Goal: Information Seeking & Learning: Check status

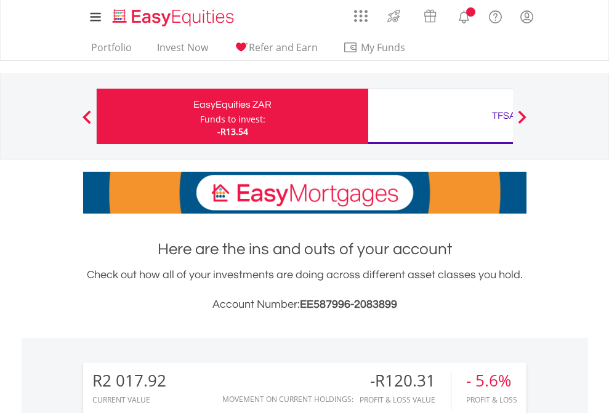
scroll to position [118, 193]
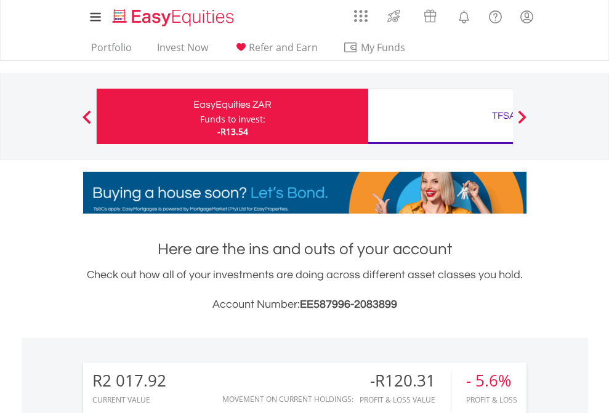
click at [200, 116] on div "Funds to invest:" at bounding box center [232, 119] width 65 height 12
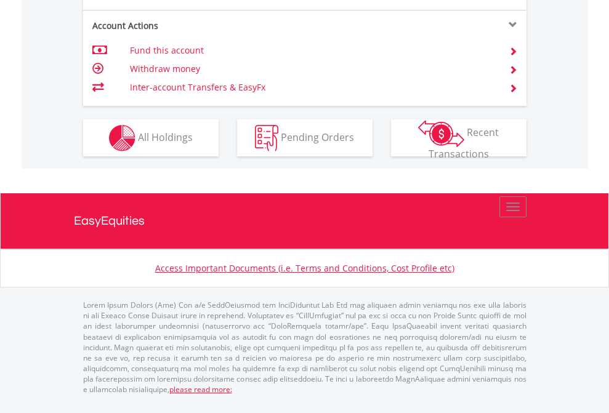
scroll to position [1124, 0]
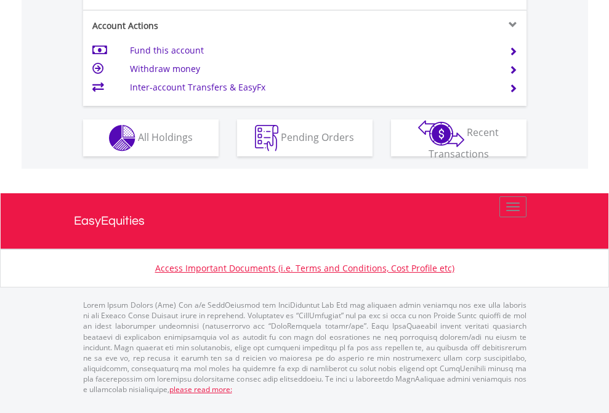
scroll to position [1156, 0]
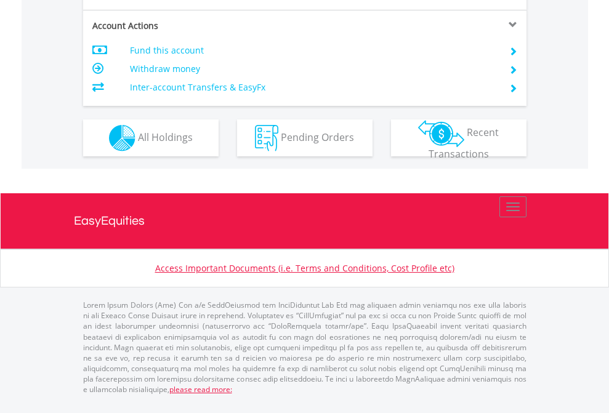
scroll to position [1156, 0]
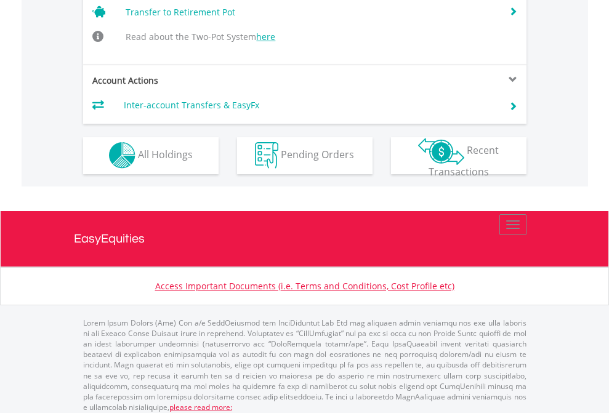
scroll to position [1205, 0]
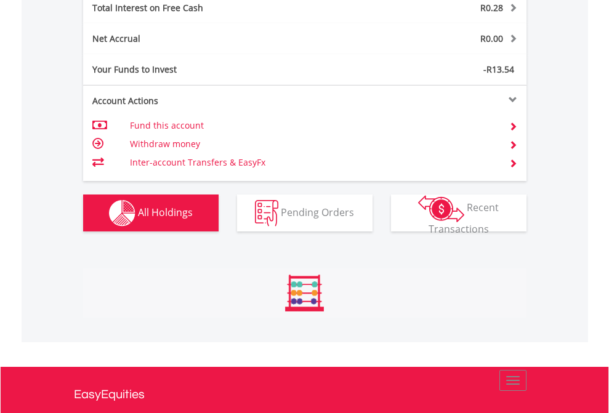
scroll to position [1418, 0]
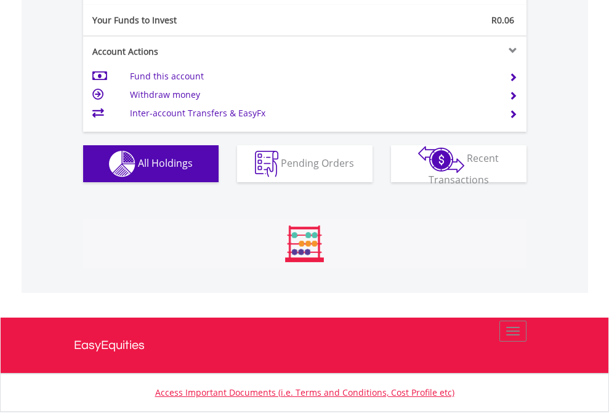
scroll to position [118, 193]
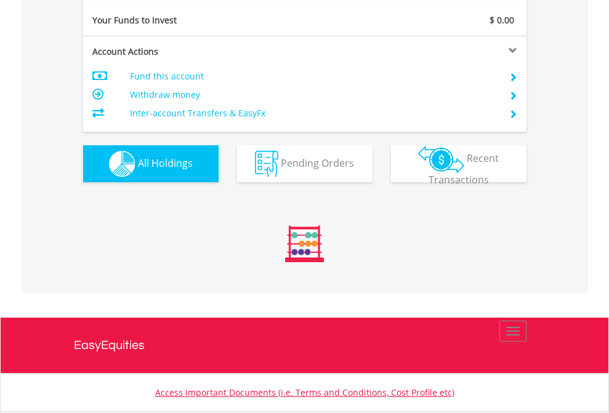
scroll to position [118, 193]
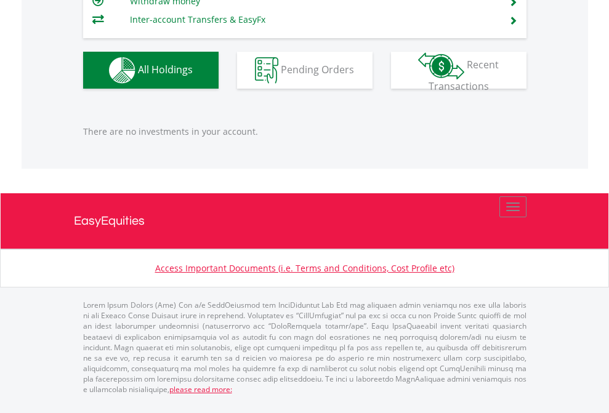
scroll to position [118, 193]
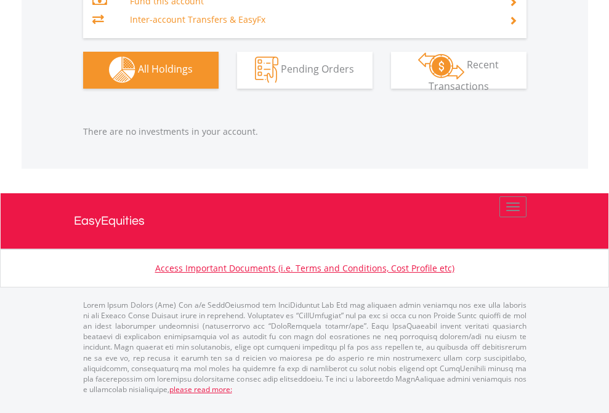
scroll to position [118, 193]
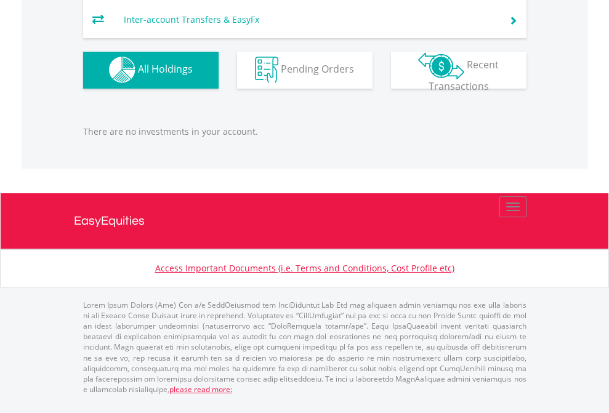
scroll to position [118, 193]
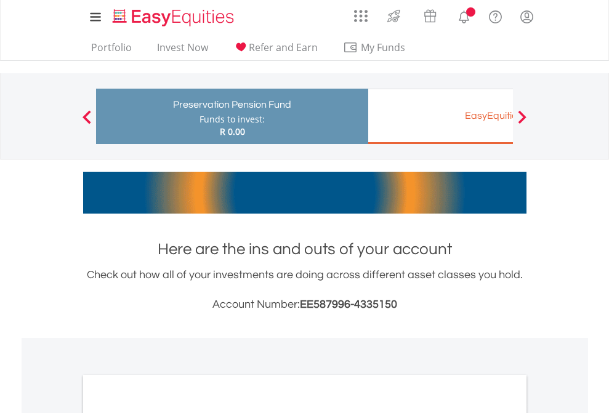
scroll to position [740, 0]
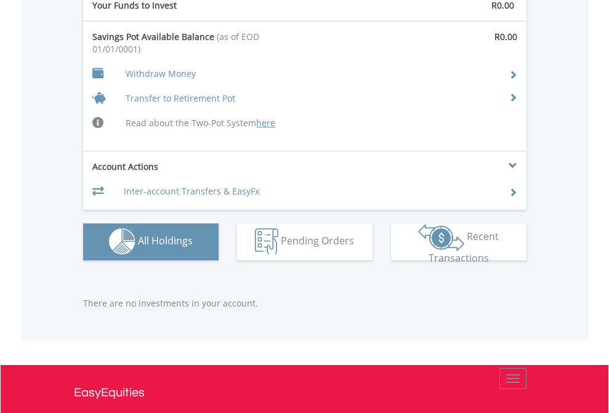
scroll to position [1273, 0]
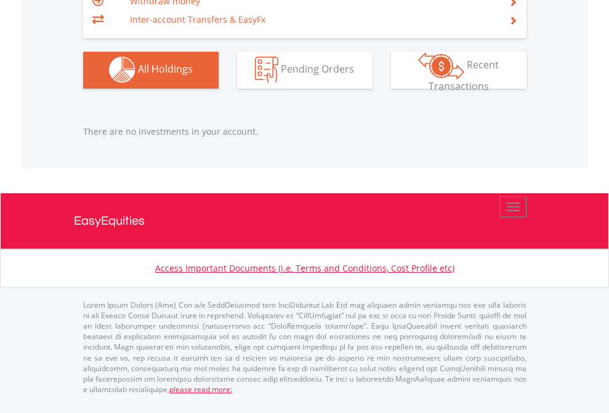
scroll to position [118, 193]
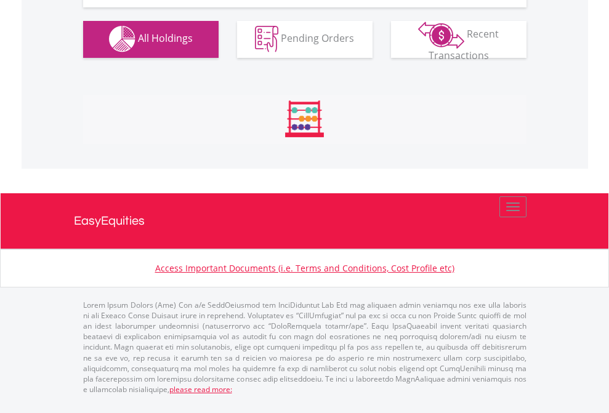
scroll to position [1219, 0]
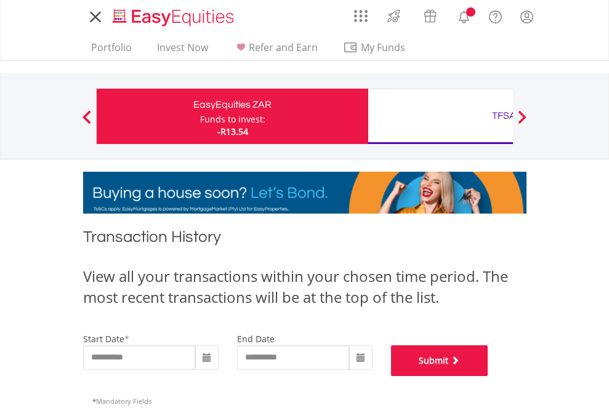
click at [488, 376] on button "Submit" at bounding box center [439, 360] width 97 height 31
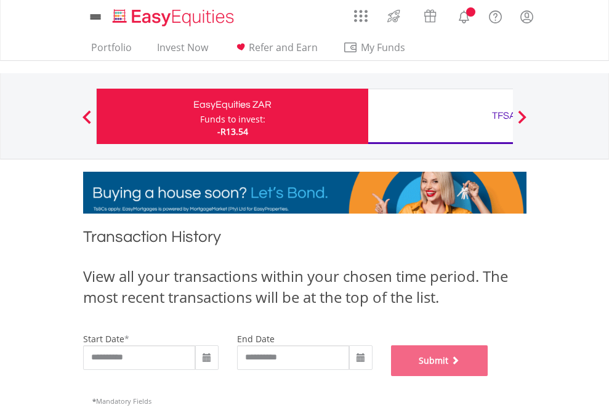
scroll to position [499, 0]
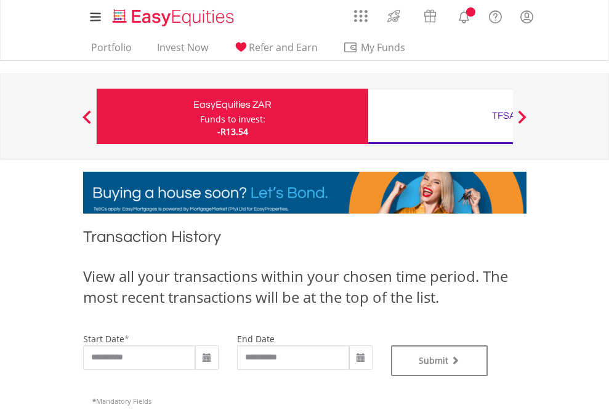
click at [440, 116] on div "TFSA" at bounding box center [504, 115] width 257 height 17
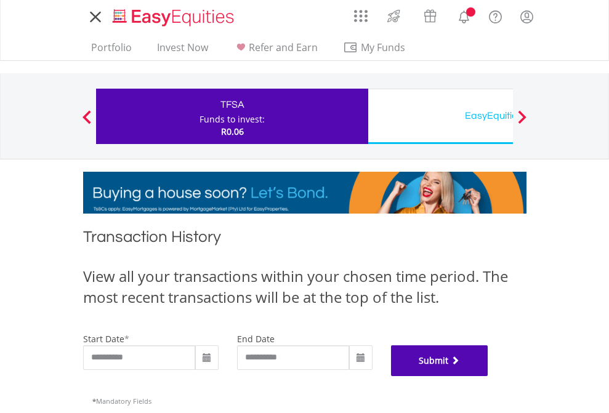
click at [488, 376] on button "Submit" at bounding box center [439, 360] width 97 height 31
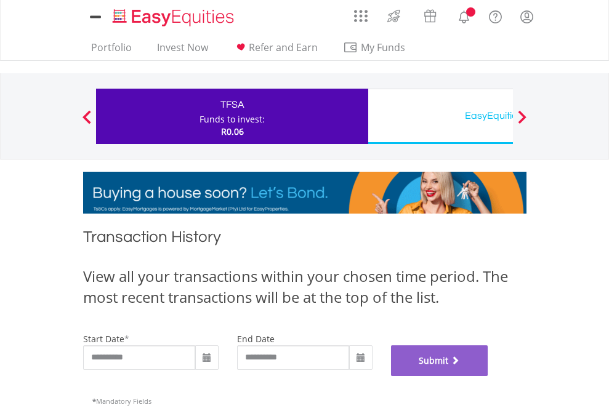
scroll to position [499, 0]
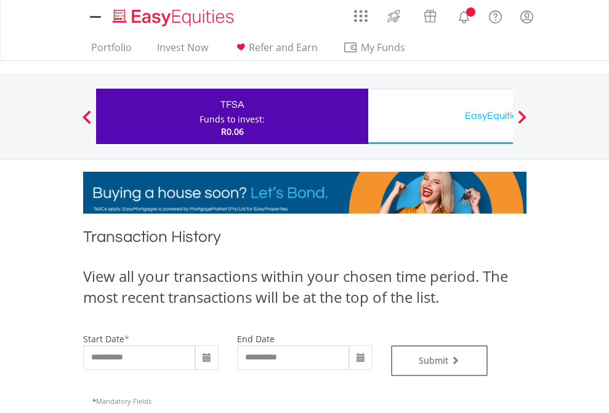
click at [440, 116] on div "EasyEquities USD" at bounding box center [504, 115] width 257 height 17
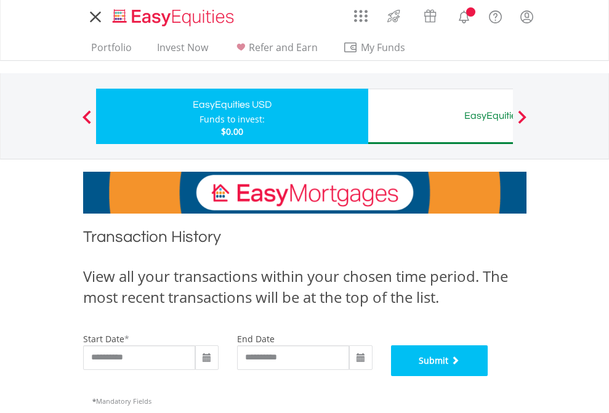
click at [488, 376] on button "Submit" at bounding box center [439, 360] width 97 height 31
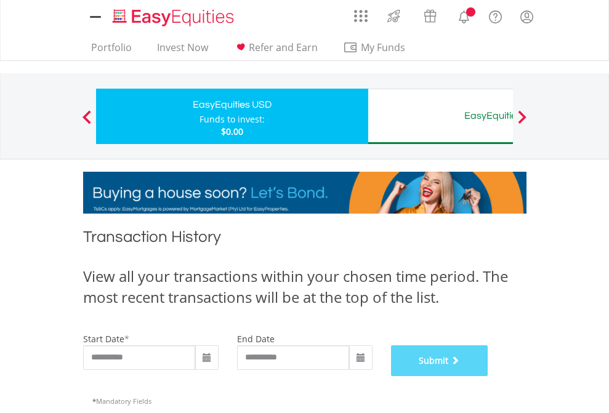
scroll to position [499, 0]
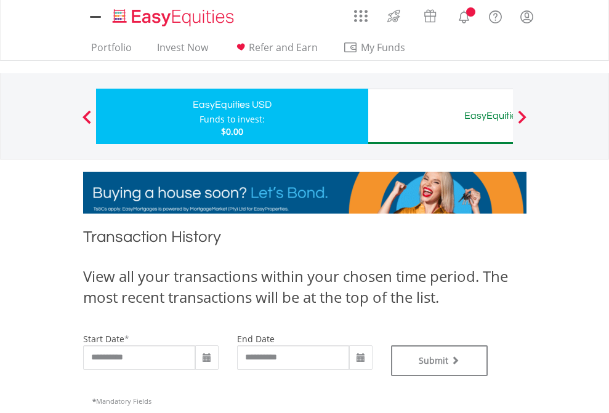
click at [440, 116] on div "EasyEquities AUD" at bounding box center [504, 115] width 257 height 17
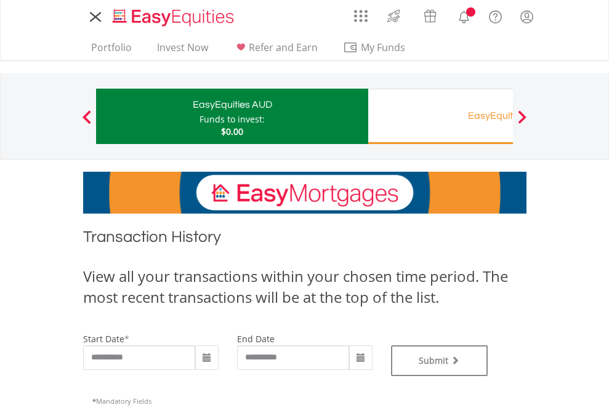
type input "**********"
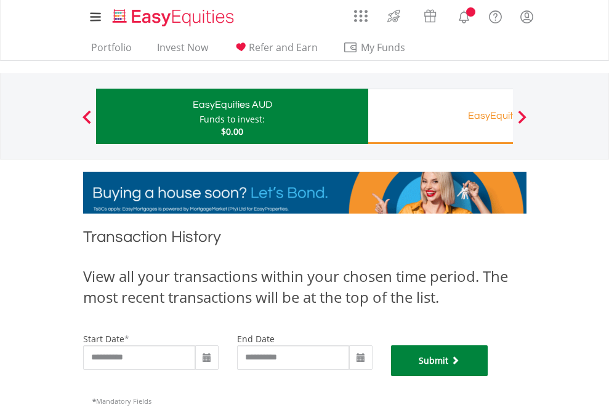
click at [488, 376] on button "Submit" at bounding box center [439, 360] width 97 height 31
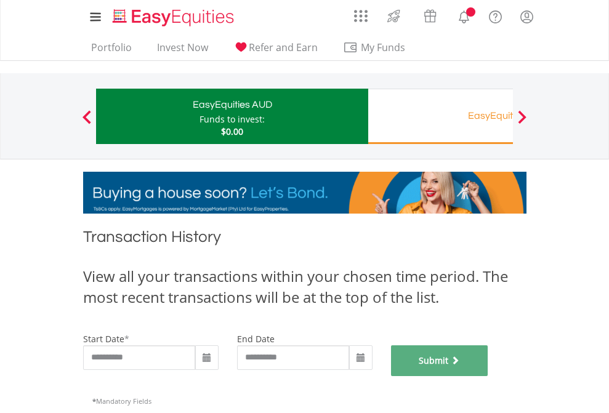
scroll to position [499, 0]
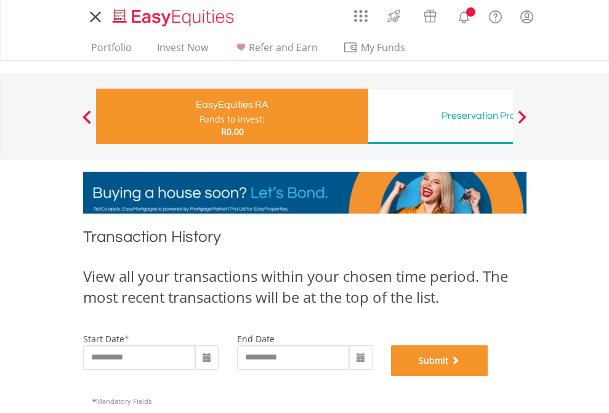
click at [488, 376] on button "Submit" at bounding box center [439, 360] width 97 height 31
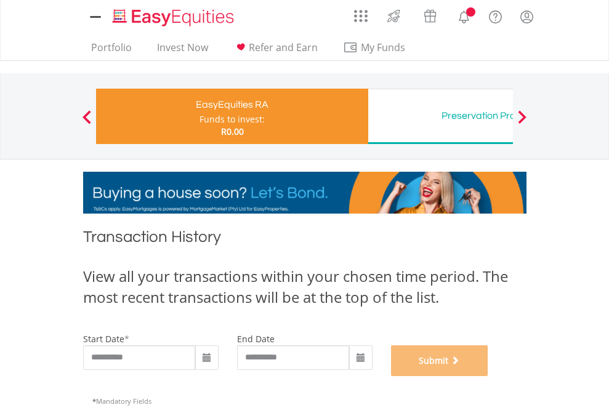
scroll to position [499, 0]
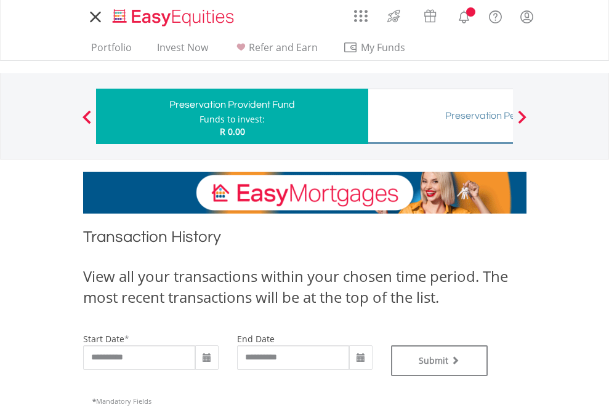
type input "**********"
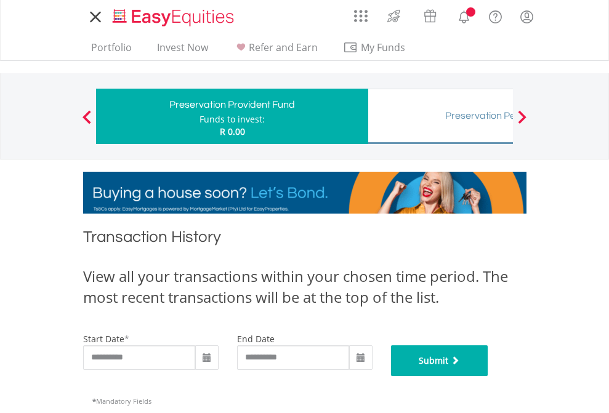
click at [488, 376] on button "Submit" at bounding box center [439, 360] width 97 height 31
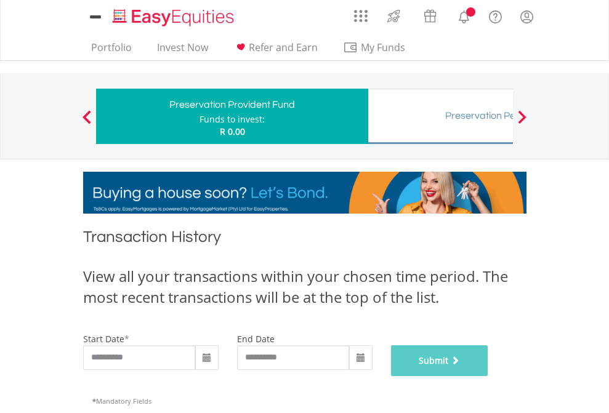
scroll to position [499, 0]
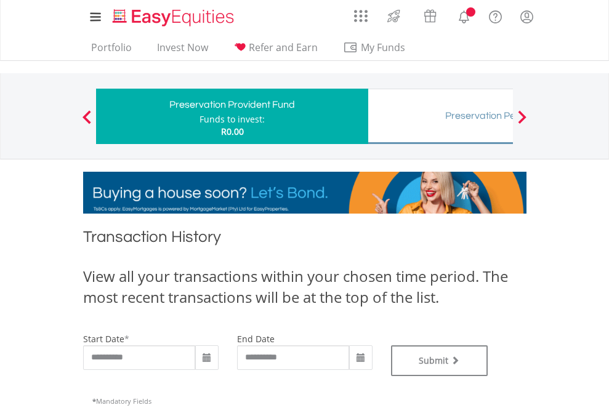
click at [440, 116] on div "Preservation Pension Fund" at bounding box center [504, 115] width 257 height 17
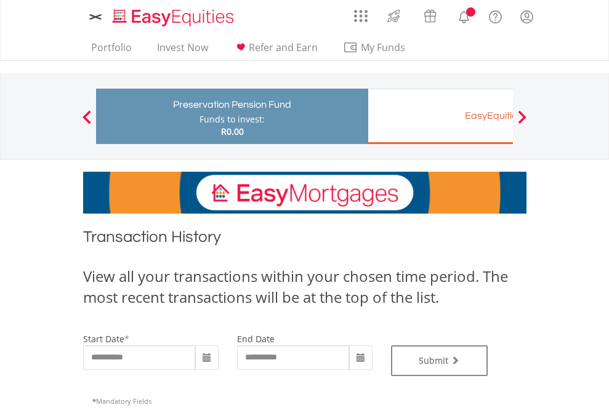
type input "**********"
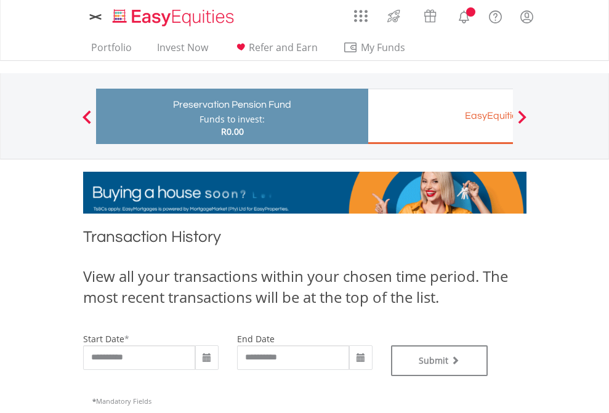
type input "**********"
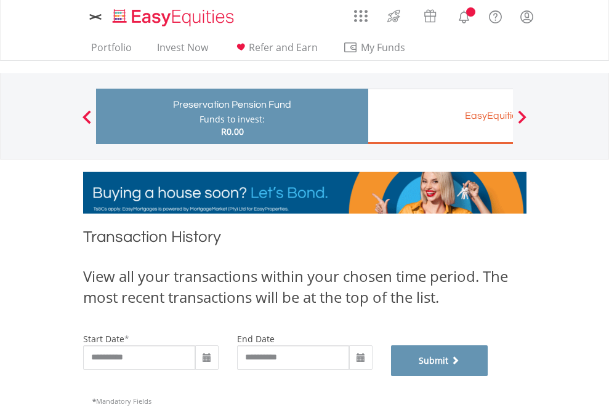
click at [488, 376] on button "Submit" at bounding box center [439, 360] width 97 height 31
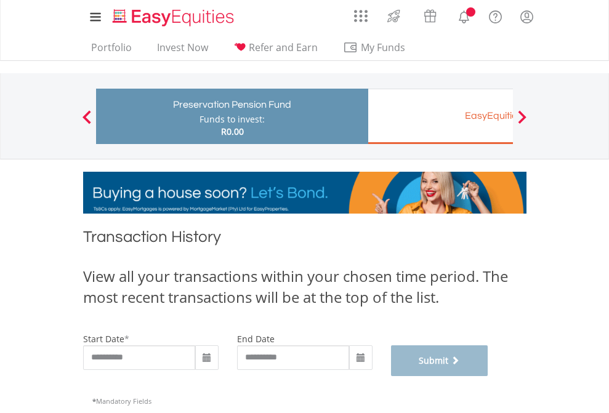
scroll to position [499, 0]
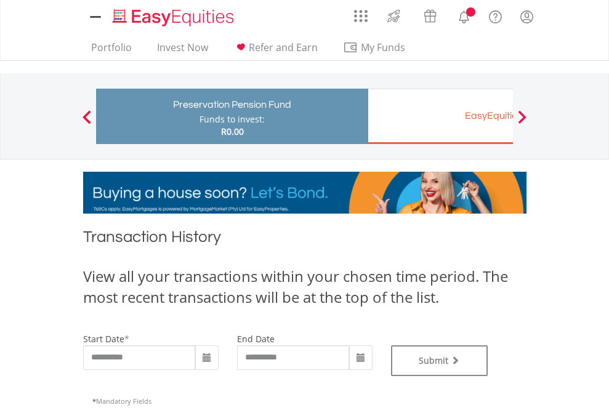
click at [440, 116] on div "EasyEquities EUR" at bounding box center [504, 115] width 257 height 17
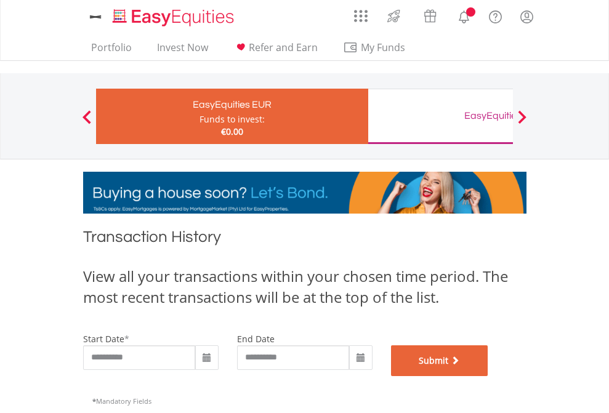
click at [488, 376] on button "Submit" at bounding box center [439, 360] width 97 height 31
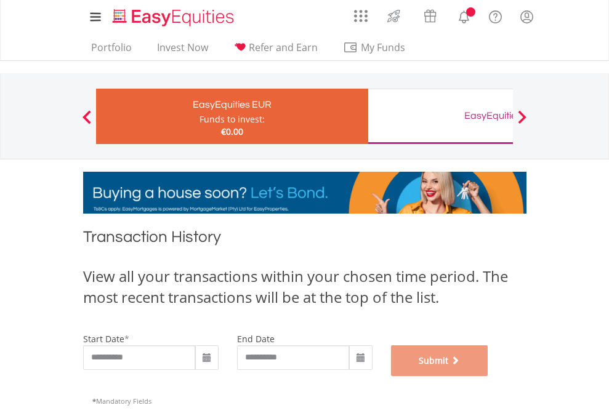
scroll to position [499, 0]
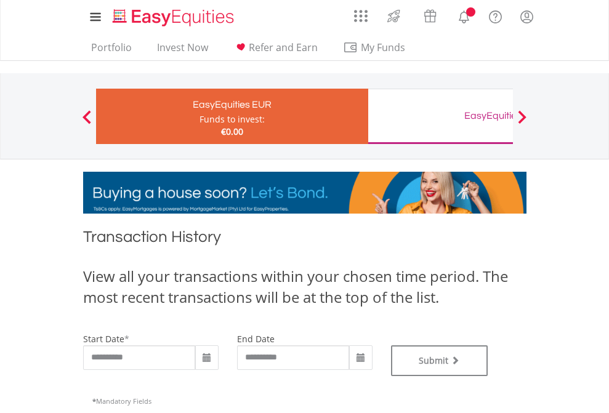
click at [440, 116] on div "EasyEquities GBP" at bounding box center [504, 115] width 257 height 17
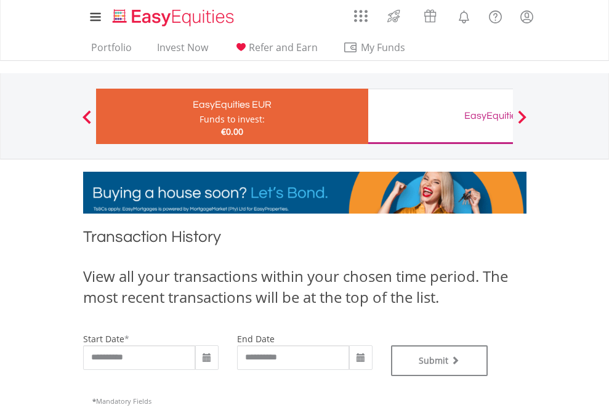
type input "**********"
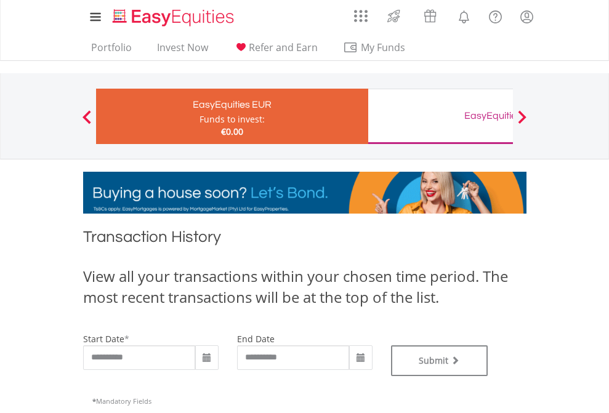
type input "**********"
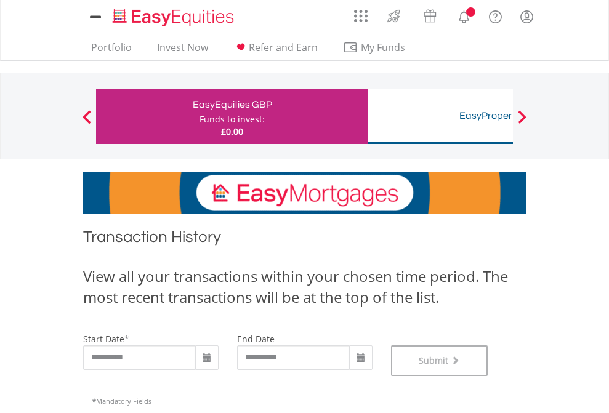
scroll to position [499, 0]
